Goal: Navigation & Orientation: Locate item on page

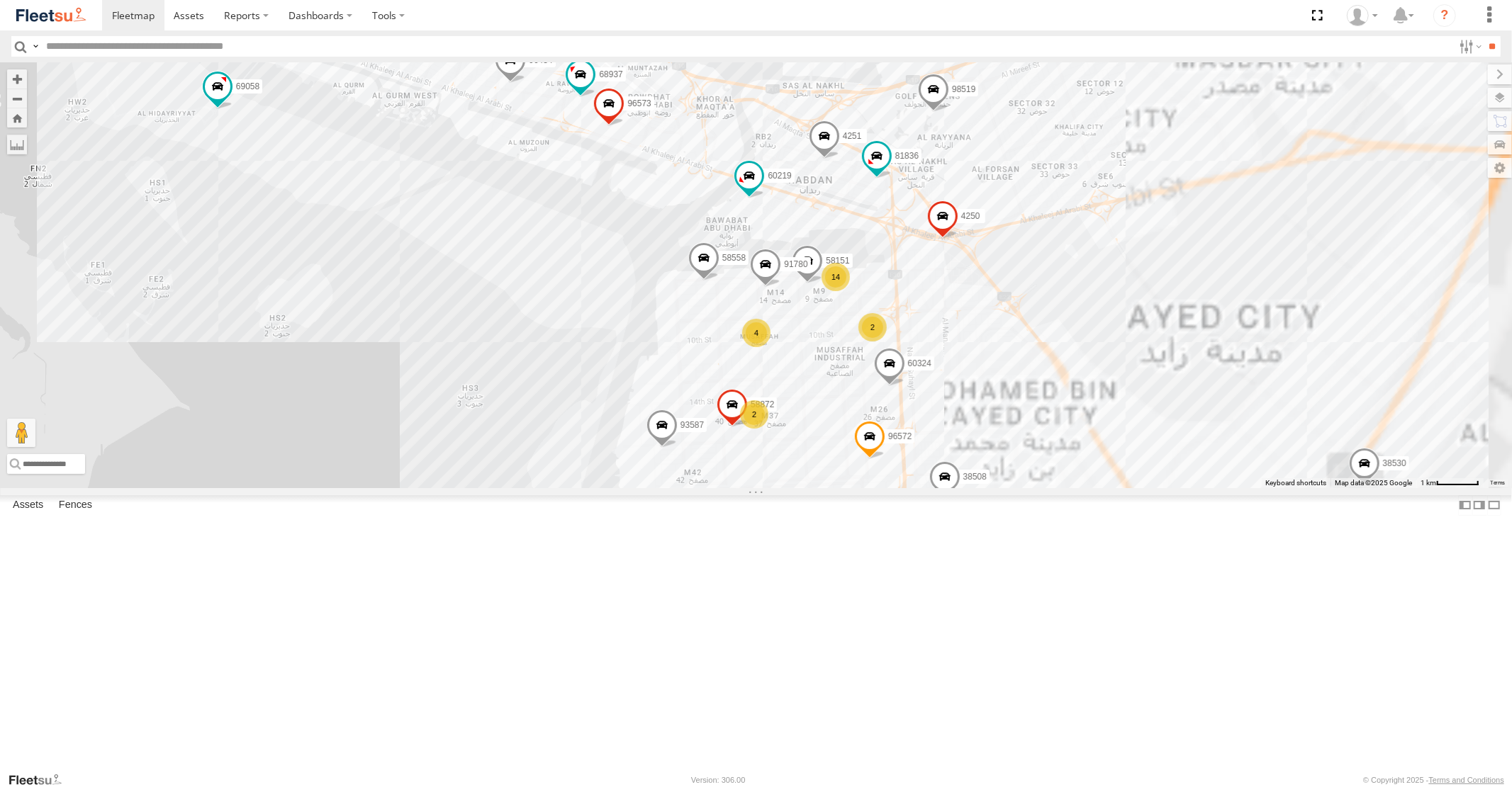
drag, startPoint x: 1146, startPoint y: 281, endPoint x: 707, endPoint y: 459, distance: 473.7
click at [708, 464] on div "93598 87841 93659 38521 88129 93580 93591 93589 93668 93582 93586-auh 93671 991…" at bounding box center [756, 275] width 1512 height 425
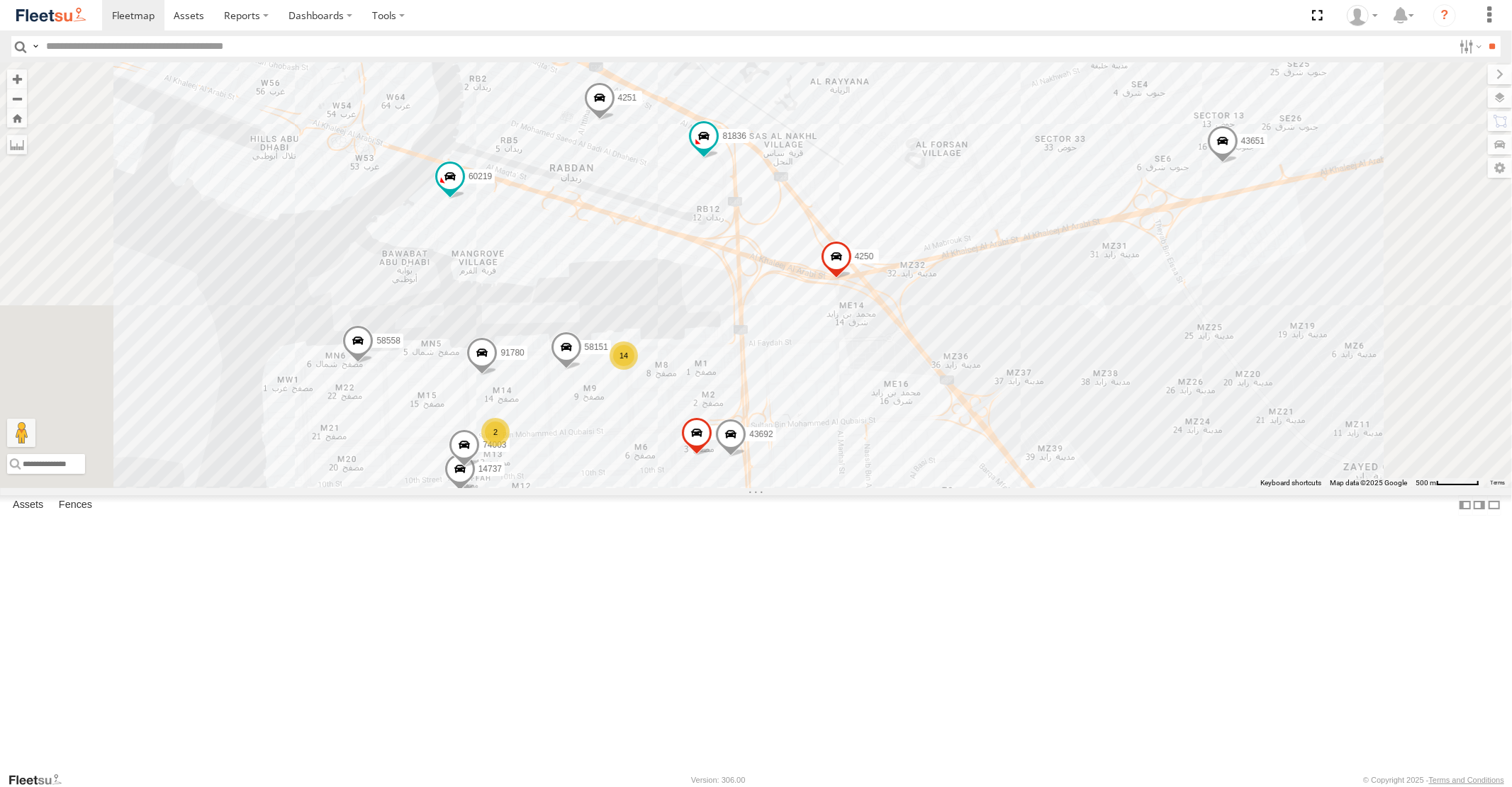
drag, startPoint x: 1030, startPoint y: 497, endPoint x: 935, endPoint y: 249, distance: 265.6
click at [946, 291] on div "93598 87841 93659 38521 88129 93580 93591 93589 93668 93582 93586-auh 93671 991…" at bounding box center [756, 275] width 1512 height 425
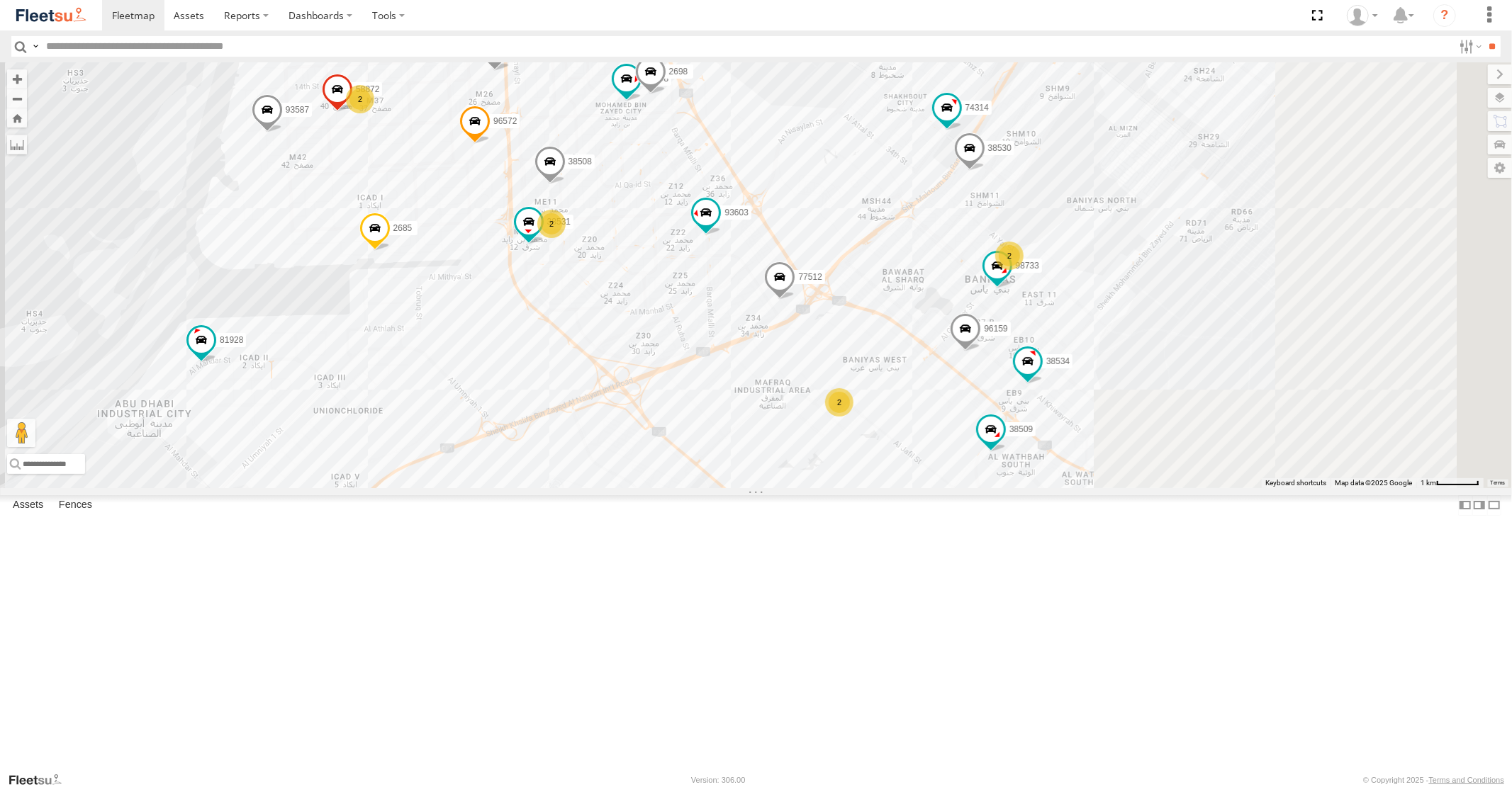
drag, startPoint x: 1344, startPoint y: 487, endPoint x: 1069, endPoint y: 424, distance: 282.1
click at [1074, 426] on div "93598 87841 93659 38521 88129 93580 93591 93589 93668 93582 93586-auh 93671 991…" at bounding box center [756, 275] width 1512 height 425
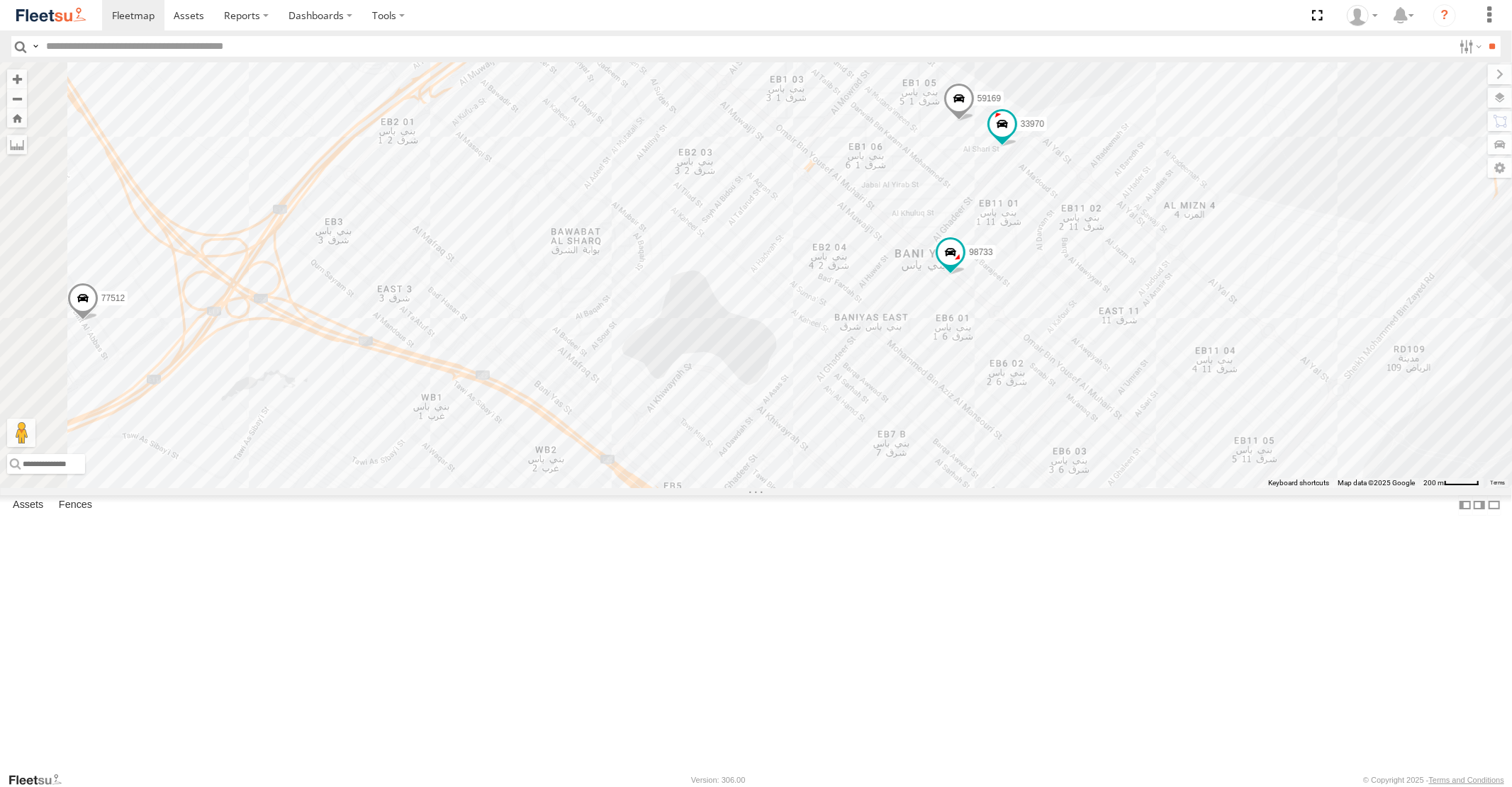
drag, startPoint x: 1030, startPoint y: 329, endPoint x: 1137, endPoint y: 527, distance: 225.1
click at [1118, 487] on div "93598 87841 93659 38521 88129 93580 93591 93589 93668 93582 93586-auh 93671 991…" at bounding box center [756, 275] width 1512 height 425
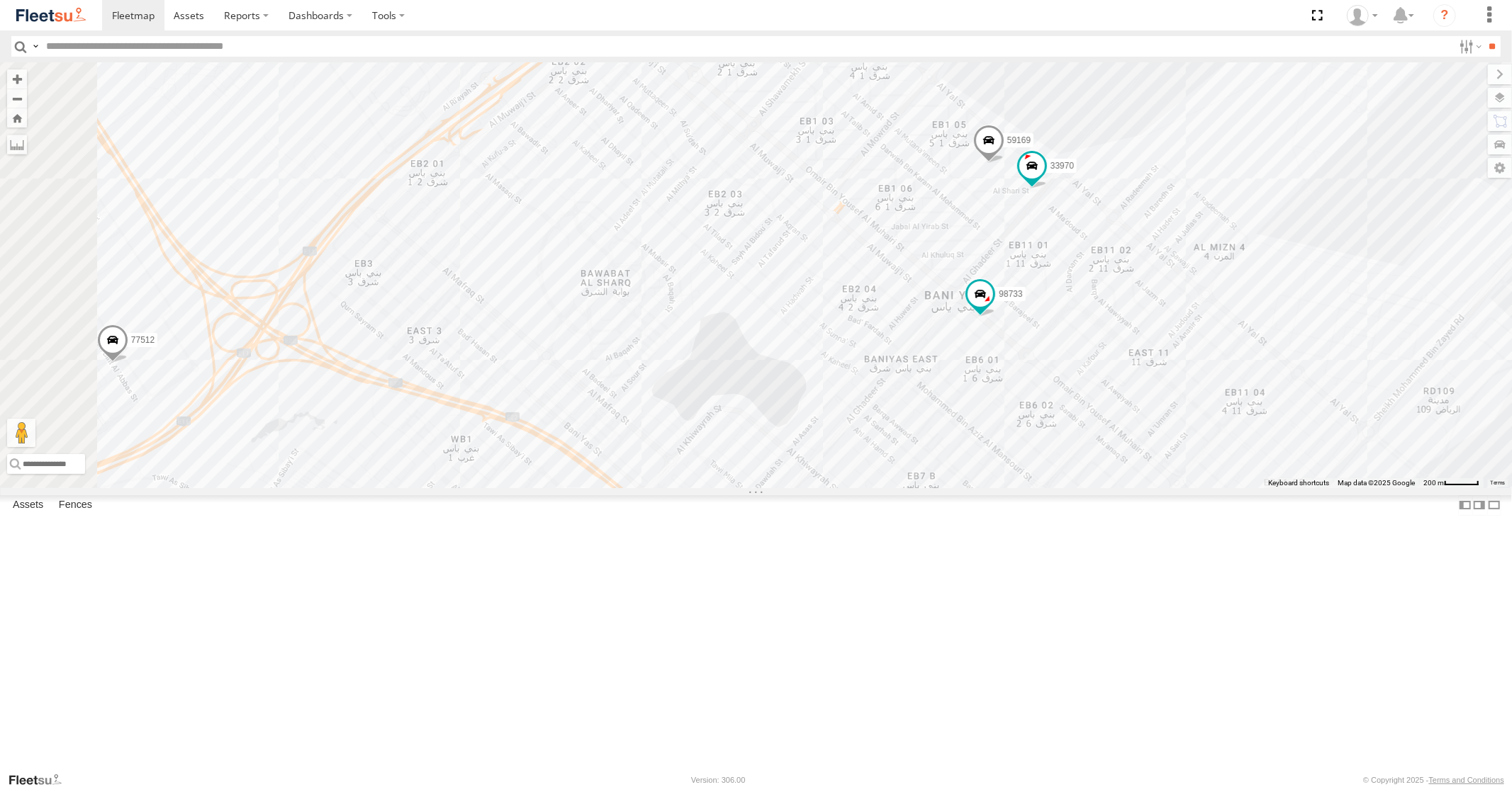
click at [1004, 163] on span at bounding box center [988, 144] width 31 height 39
click at [1044, 179] on span at bounding box center [1032, 166] width 25 height 25
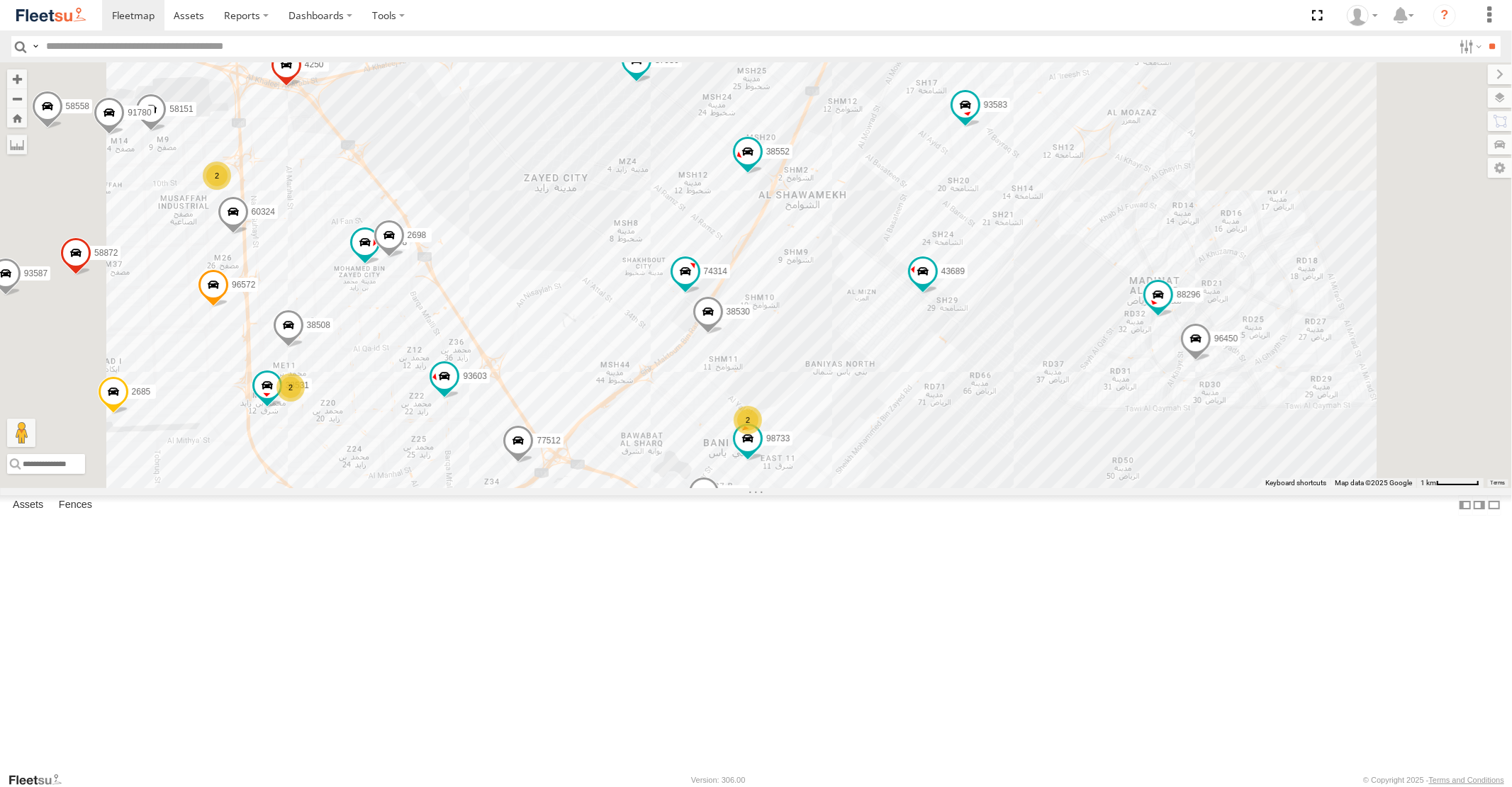
drag, startPoint x: 1083, startPoint y: 392, endPoint x: 1073, endPoint y: 546, distance: 154.3
click at [1073, 487] on div "93598 87841 93659 38521 88129 93580 93591 93589 93668 93582 93586-auh 93671 991…" at bounding box center [756, 275] width 1512 height 425
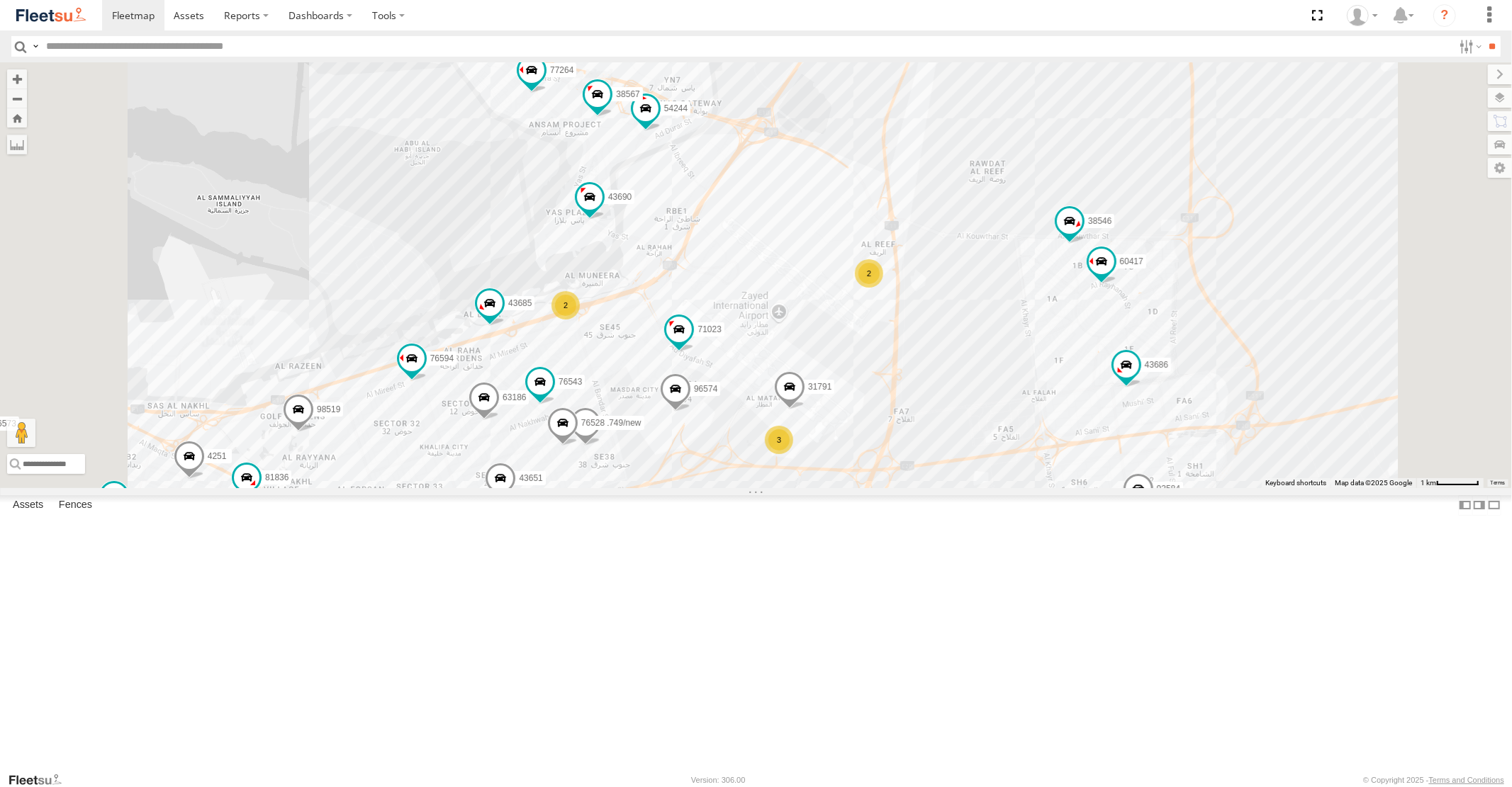
drag, startPoint x: 1048, startPoint y: 293, endPoint x: 1107, endPoint y: 506, distance: 221.0
click at [1103, 487] on div "93598 87841 93659 38521 88129 93580 93591 93589 93668 93582 93586-auh 93671 991…" at bounding box center [756, 275] width 1512 height 425
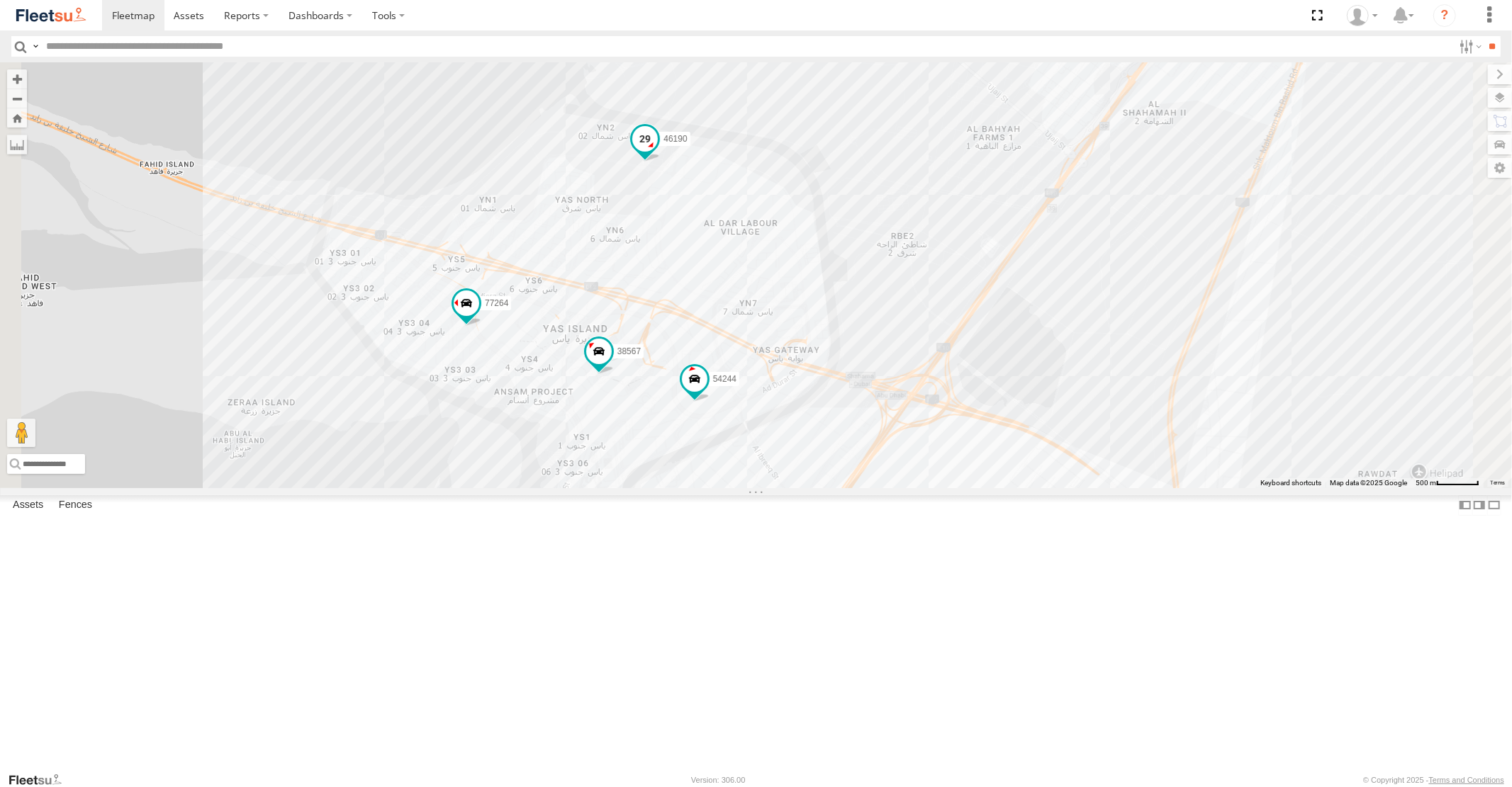
click at [658, 153] on span at bounding box center [645, 139] width 25 height 25
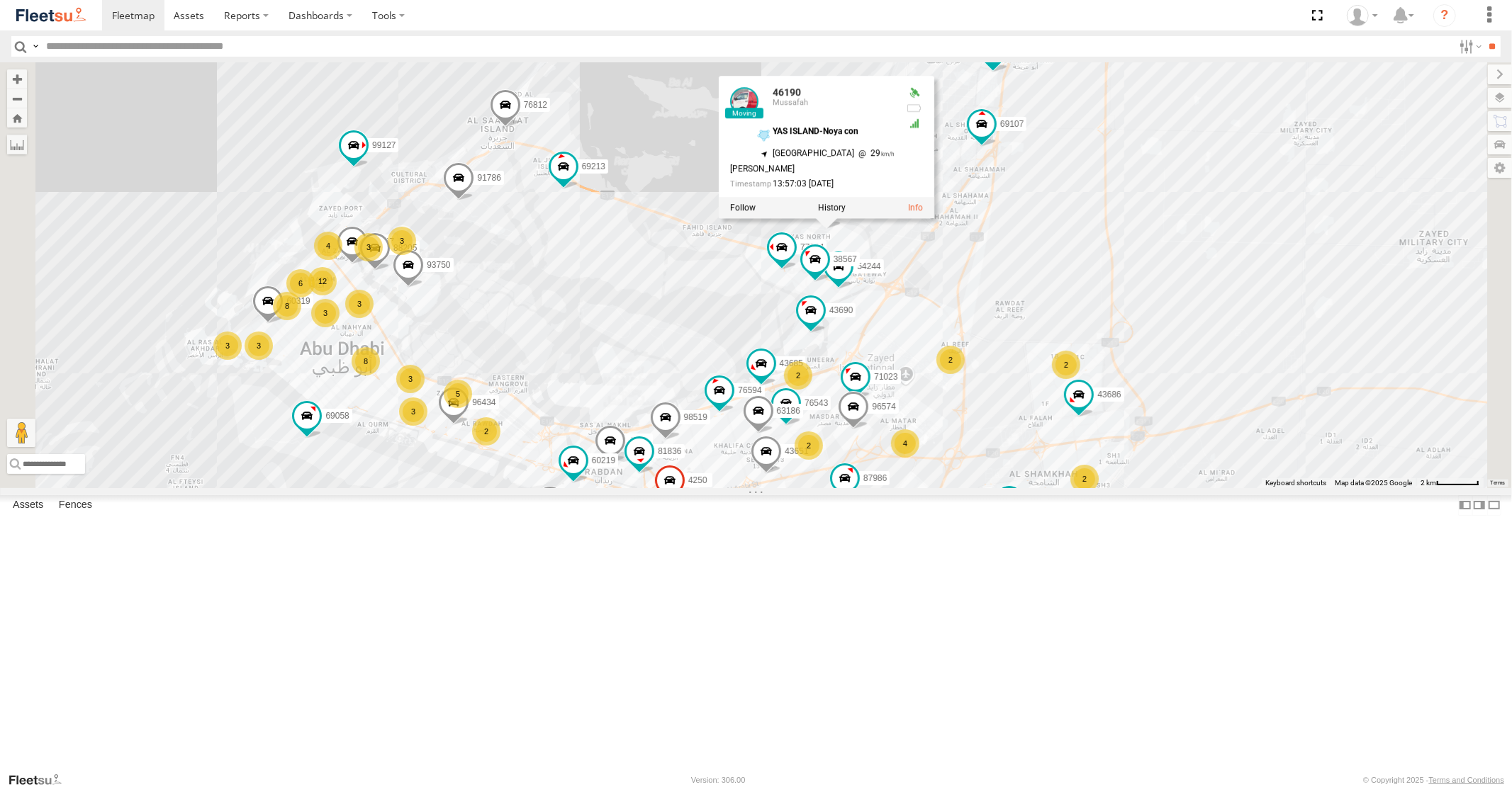
drag, startPoint x: 1100, startPoint y: 539, endPoint x: 1092, endPoint y: 395, distance: 144.2
click at [1094, 451] on div "93598 87841 93659 38521 88129 93580 93591 93589 93668 93582 93586-auh 93671 991…" at bounding box center [756, 275] width 1512 height 425
